Goal: Transaction & Acquisition: Purchase product/service

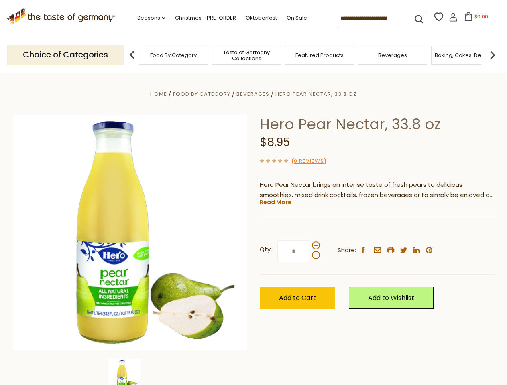
click at [253, 193] on div "Home Food By Category [GEOGRAPHIC_DATA] Hero Pear Nectar, 33.8 oz Hero Pear Nec…" at bounding box center [254, 243] width 494 height 309
click at [148, 18] on link "Seasons dropdown_arrow" at bounding box center [151, 18] width 28 height 9
click at [474, 19] on span "$0.00" at bounding box center [481, 16] width 14 height 7
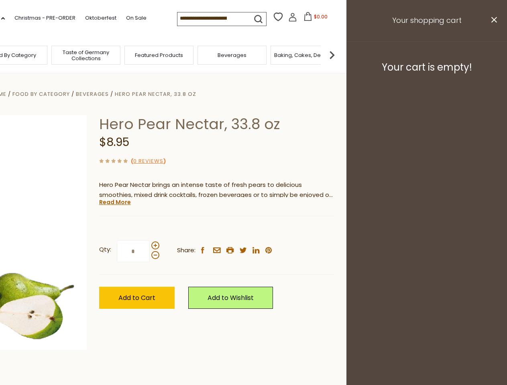
click at [68, 55] on div "All Seasons Recipes Game Day [DATE] [DATE] [DATE][PERSON_NAME] [DATE] Springfes…" at bounding box center [22, 188] width 91 height 340
click at [340, 55] on img at bounding box center [332, 55] width 16 height 16
click at [253, 229] on div "Qty: * Share: facebook email printer twitter linkedin pinterest" at bounding box center [216, 251] width 235 height 47
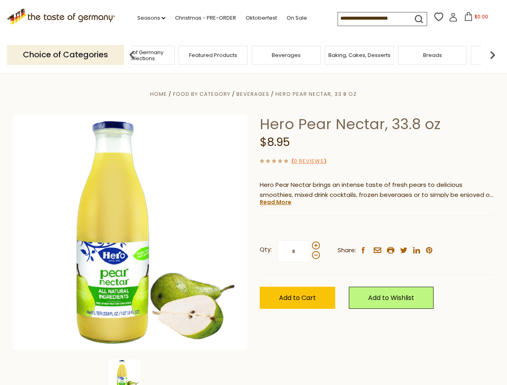
click at [130, 372] on img at bounding box center [124, 376] width 32 height 32
click at [275, 202] on link "Read More" at bounding box center [276, 202] width 32 height 8
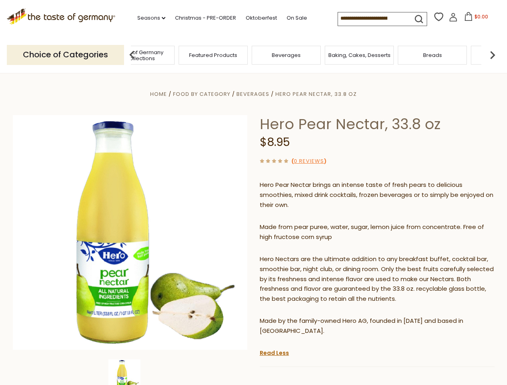
click at [315, 254] on p "Hero Nectars are the ultimate addition to any breakfast buffet, cocktail bar, s…" at bounding box center [377, 279] width 235 height 50
